Goal: Transaction & Acquisition: Purchase product/service

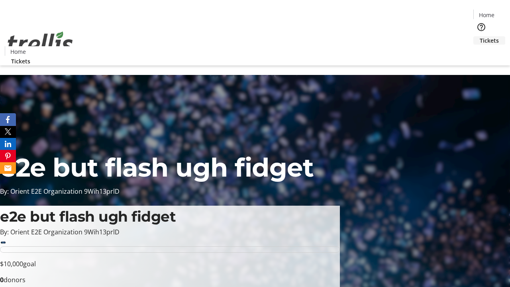
click at [479, 36] on span "Tickets" at bounding box center [488, 40] width 19 height 8
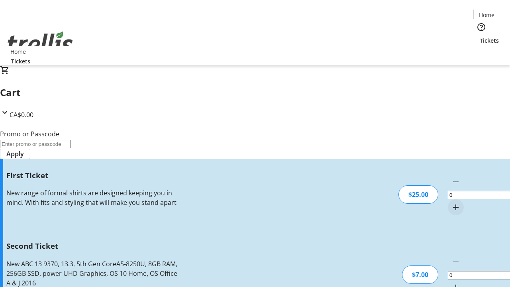
click at [451, 202] on mat-icon "Increment by one" at bounding box center [456, 207] width 10 height 10
type input "1"
click at [451, 282] on mat-icon "Increment by one" at bounding box center [456, 287] width 10 height 10
type input "2"
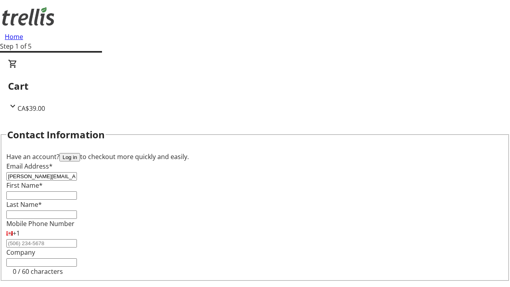
type input "[PERSON_NAME][EMAIL_ADDRESS][DOMAIN_NAME]"
type input "[PERSON_NAME]"
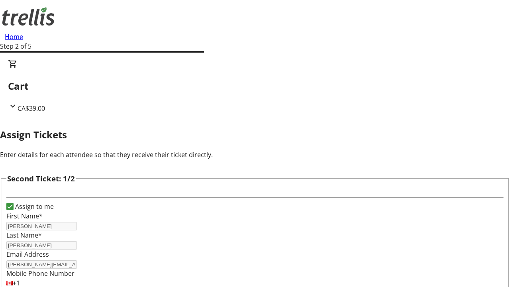
type input "[PERSON_NAME]"
type input "[PERSON_NAME][EMAIL_ADDRESS][DOMAIN_NAME]"
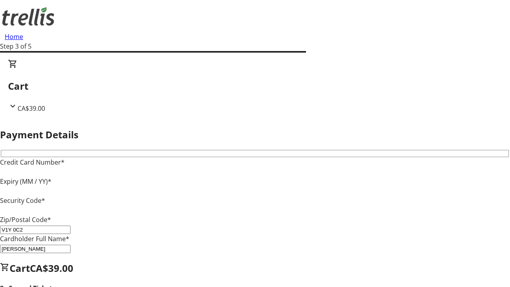
type input "V1Y 0C2"
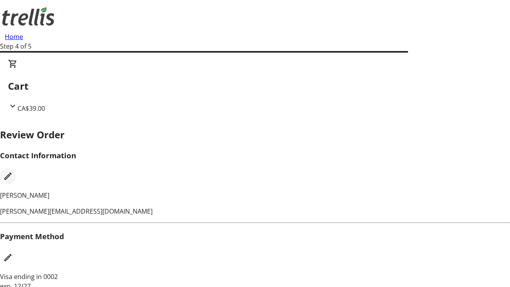
click at [13, 171] on mat-icon "Edit Contact Information" at bounding box center [8, 176] width 10 height 10
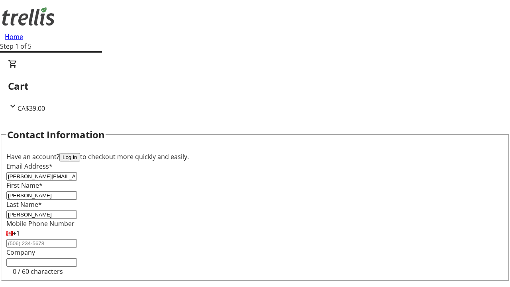
type input "[PERSON_NAME][EMAIL_ADDRESS][DOMAIN_NAME]"
type input "[PERSON_NAME]"
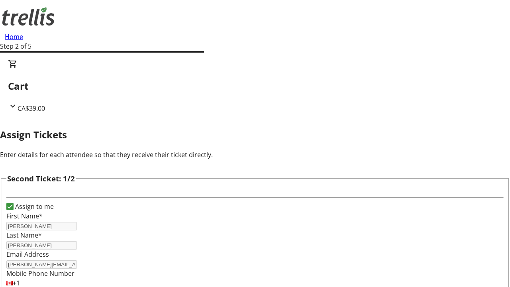
type input "New"
type input "Name"
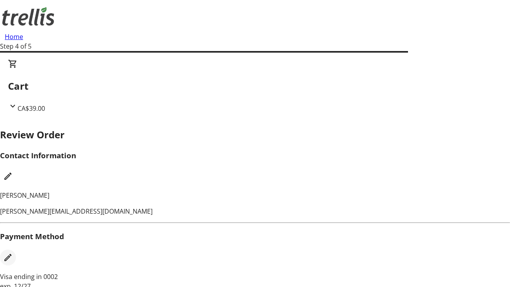
click at [13, 252] on mat-icon "Edit Payment Method" at bounding box center [8, 257] width 10 height 10
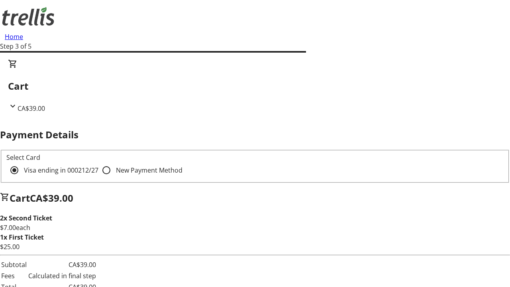
click at [98, 162] on input "New Payment Method" at bounding box center [106, 170] width 16 height 16
radio input "true"
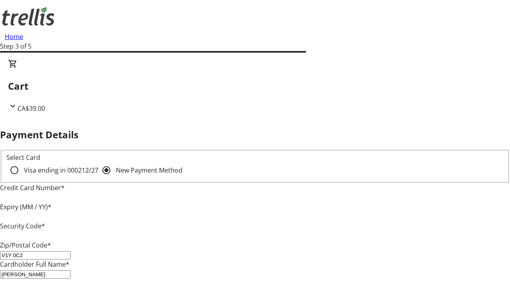
type input "V1Y 0C2"
